Goal: Information Seeking & Learning: Learn about a topic

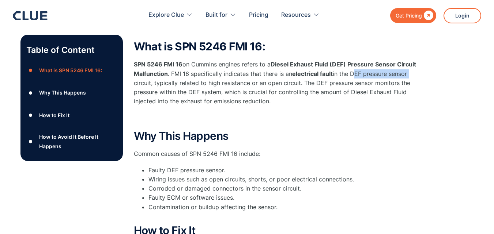
drag, startPoint x: 353, startPoint y: 73, endPoint x: 410, endPoint y: 73, distance: 57.0
click at [410, 73] on p "SPN 5246 FMI 16 on Cummins engines refers to a Diesel Exhaust Fluid (DEF) Press…" at bounding box center [280, 83] width 292 height 46
copy p "DEF pressure sensor"
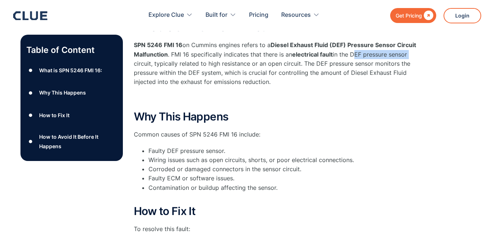
scroll to position [183, 0]
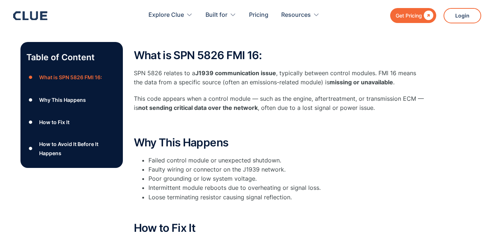
scroll to position [110, 0]
